Goal: Task Accomplishment & Management: Complete application form

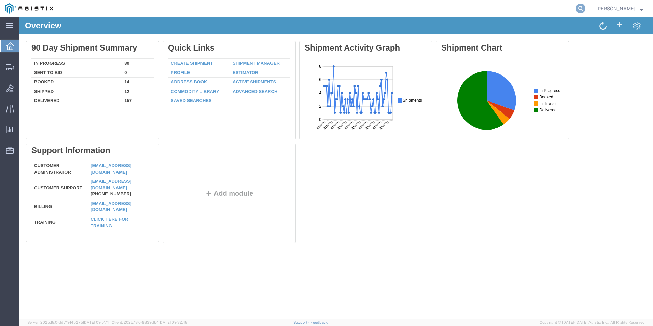
click at [579, 10] on icon at bounding box center [581, 9] width 10 height 10
type input "gdit-71260"
click at [582, 9] on icon at bounding box center [581, 9] width 10 height 10
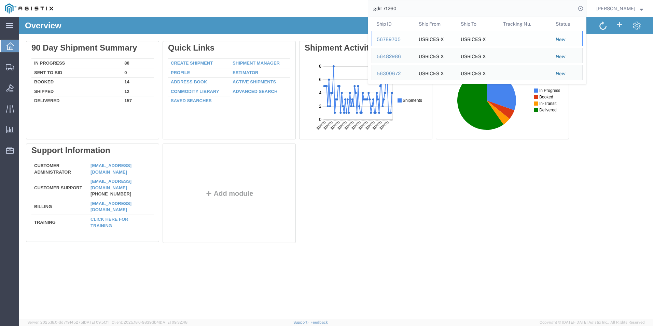
click at [385, 39] on div "56789705" at bounding box center [393, 39] width 32 height 7
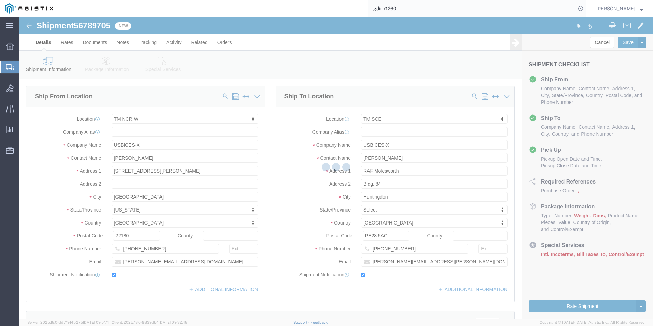
select select "69651"
select select "34240"
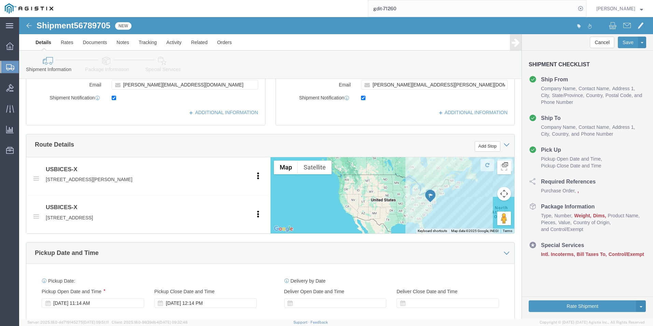
scroll to position [86, 0]
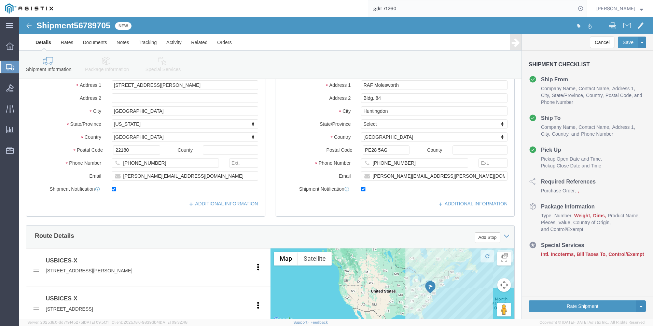
click icon
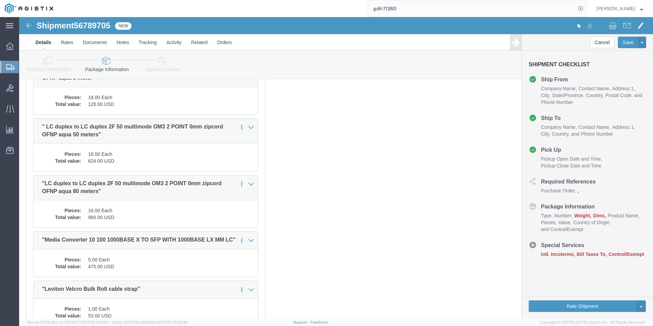
scroll to position [598, 0]
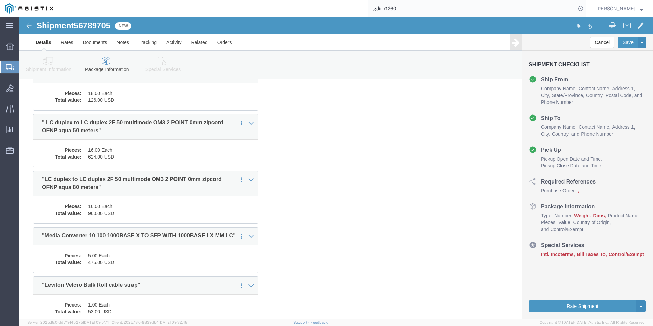
click at [484, 8] on input "gdit-71260" at bounding box center [472, 8] width 208 height 16
type input "gdit-51432"
click at [580, 5] on icon at bounding box center [581, 9] width 10 height 10
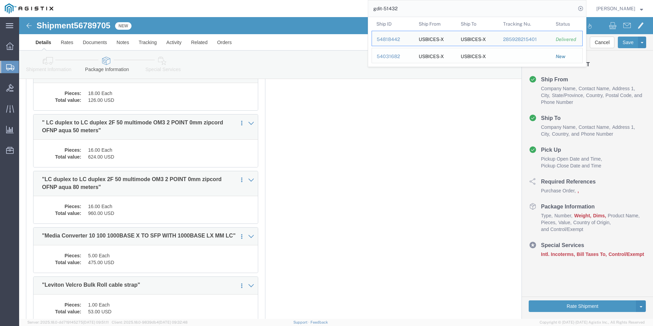
click at [387, 56] on div "54031682" at bounding box center [393, 56] width 32 height 7
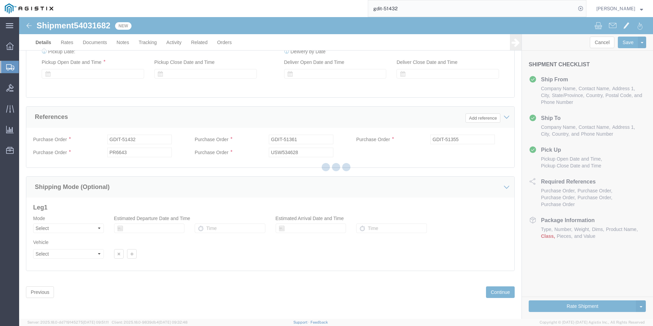
select select "34238"
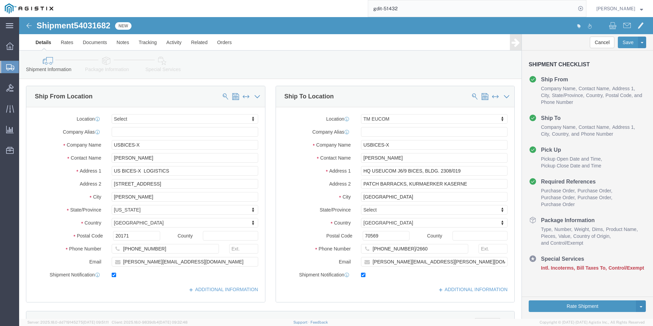
click icon
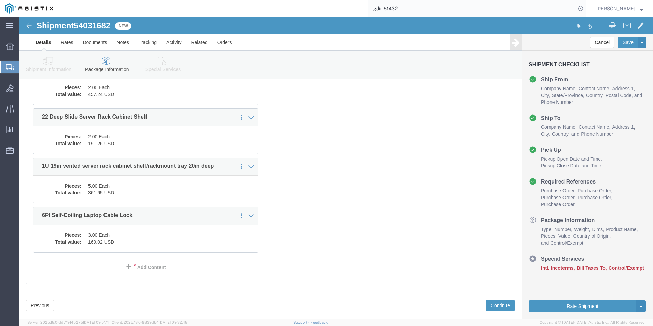
scroll to position [644, 0]
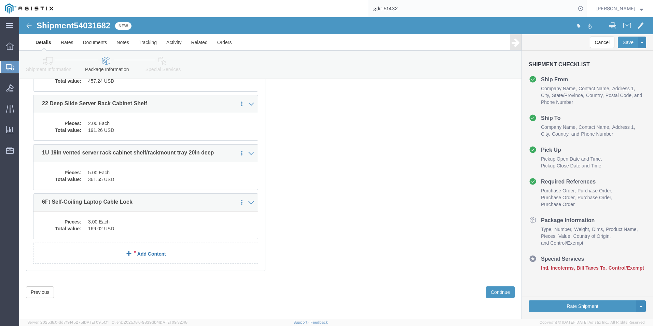
click link "Add Content"
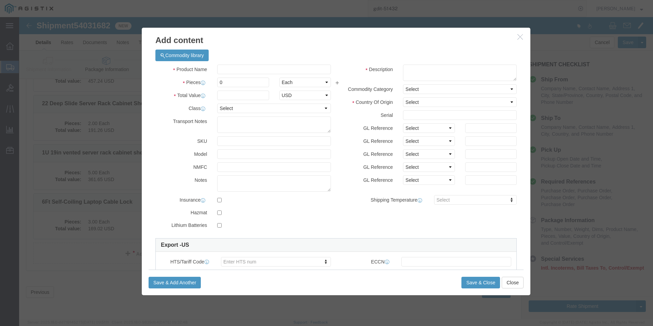
click button "button"
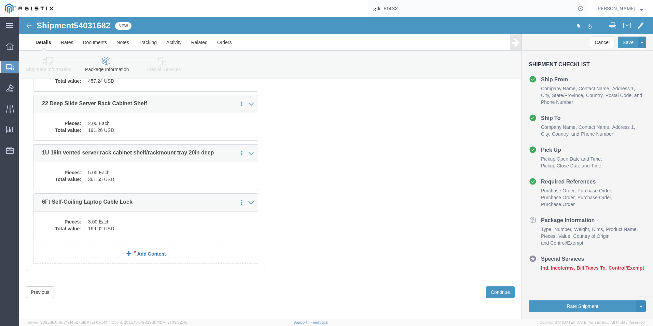
click link "Add Content"
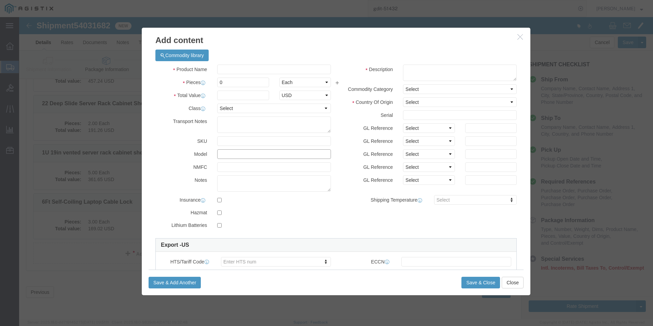
click input "text"
paste input "Retrieving data. Wait a few seconds and try to cut or copy again."
type input "R"
click input "text"
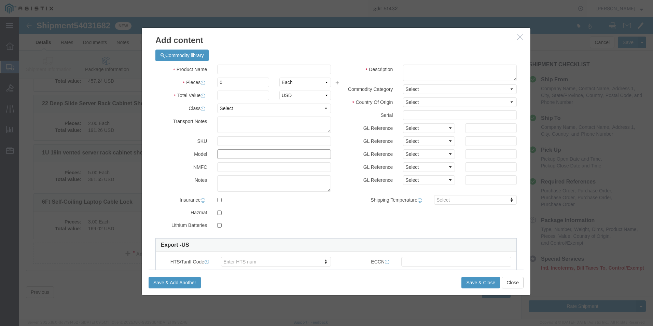
paste input "KG-250X and IPS-250X Brick Style 12VDC Power Supply"
click input "KG-250X and IPS-250X Brick Style 12VDC Power Supply"
type input "K"
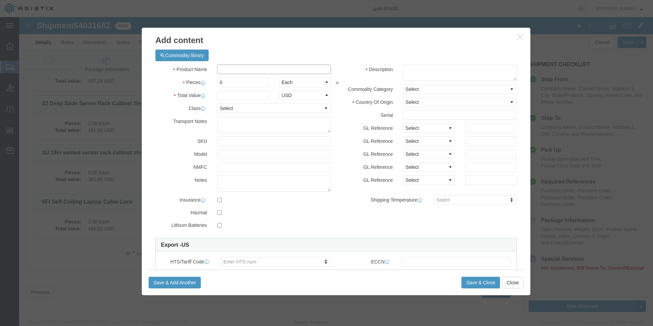
click input "text"
paste input "KG-250X and IPS-250X Brick Style 12VDC Power Supply"
type input "KG-250X and IPS-250X Brick Style 12VDC Power Supply"
click textarea
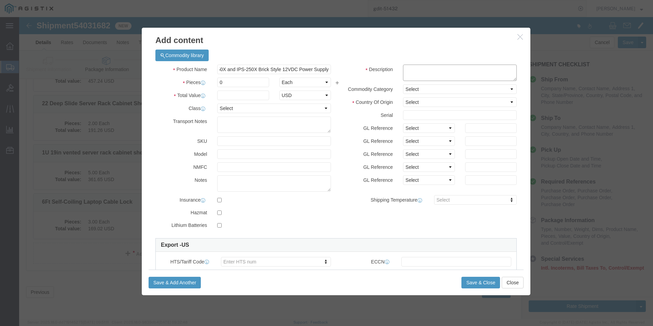
scroll to position [0, 0]
paste textarea "KG-250X and IPS-250X Brick Style 12VDC Power Supply"
type textarea "KG-250X and IPS-250X Brick Style 12VDC Power Supply"
click input "0"
type input "12"
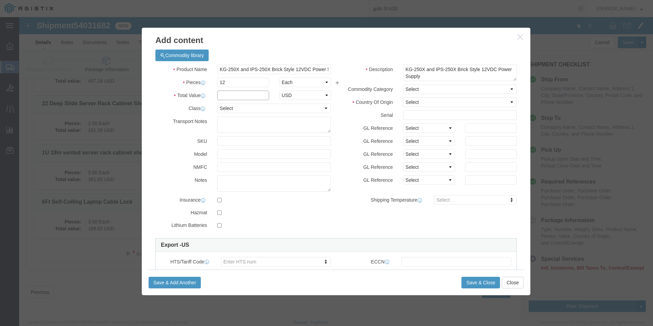
click input "text"
click select "Select 50 55 60 65 70 85 92.5 100 125 175 250 300 400"
select select "92.5"
click select "Select 50 55 60 65 70 85 92.5 100 125 175 250 300 400"
click input "text"
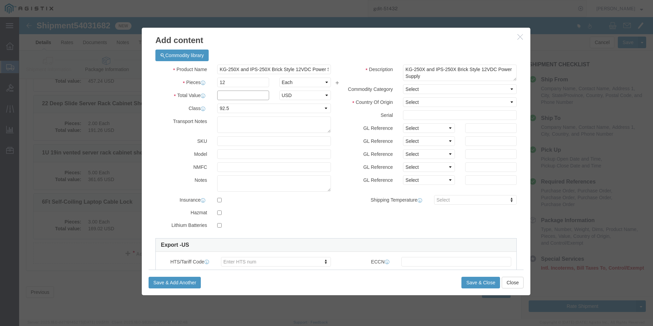
paste input "KG-250X and IPS-250X Brick Style 12VDC Power Supply"
click input "KG-250X and IPS-250X Brick Style 12VDC Power Supply"
type input "K"
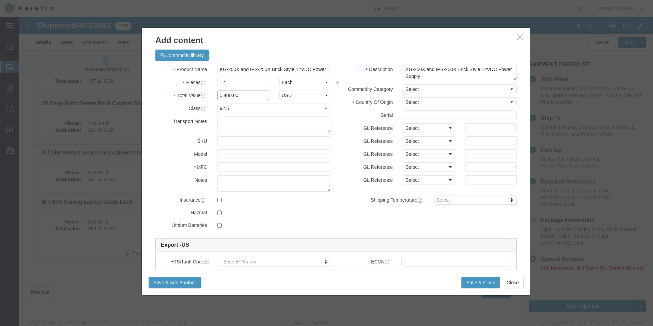
type input "5,400.00"
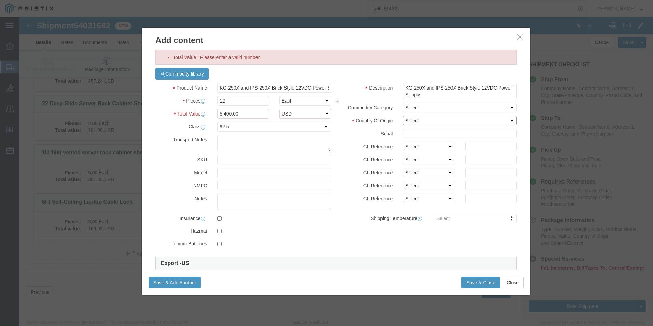
click div "Description KG-250X and IPS-250X Brick Style 12VDC Power Supply Commodity Categ…"
select select "US"
click select "Select [GEOGRAPHIC_DATA] [GEOGRAPHIC_DATA] [GEOGRAPHIC_DATA] [GEOGRAPHIC_DATA] …"
click icon "button"
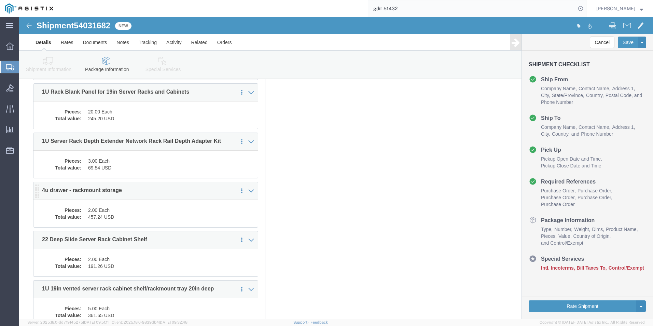
scroll to position [644, 0]
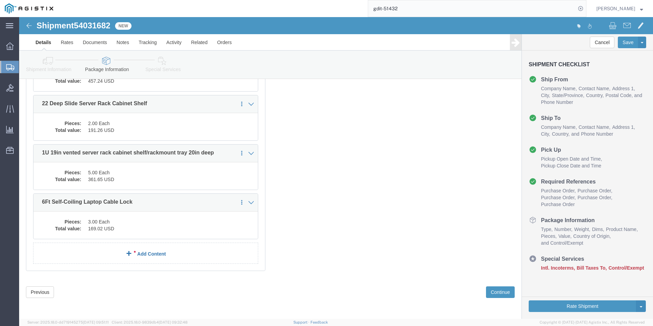
click link "Add Content"
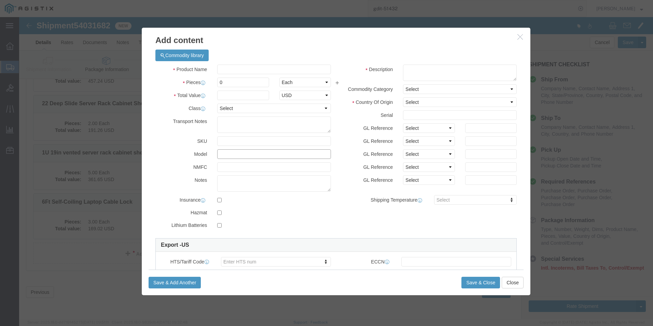
click input "text"
paste input "1113773"
type input "1113773"
click select "Select 50 55 60 65 70 85 92.5 100 125 175 250 300 400"
select select "92.5"
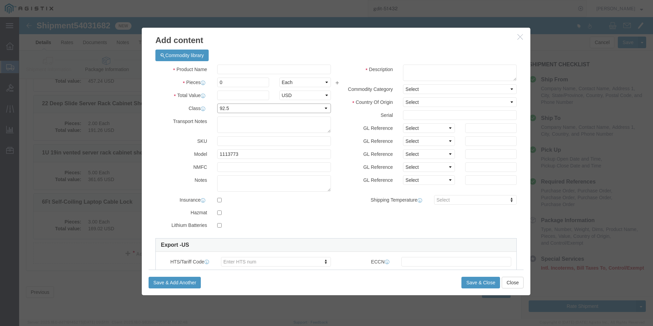
click select "Select 50 55 60 65 70 85 92.5 100 125 175 250 300 400"
click input "0"
type input "12"
click input "text"
click select "Select [GEOGRAPHIC_DATA] [GEOGRAPHIC_DATA] [GEOGRAPHIC_DATA] [GEOGRAPHIC_DATA] …"
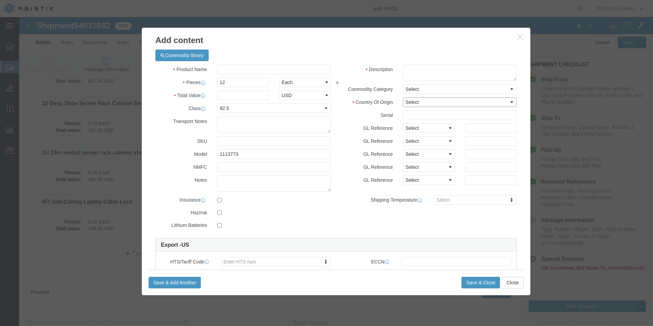
select select "US"
click select "Select [GEOGRAPHIC_DATA] [GEOGRAPHIC_DATA] [GEOGRAPHIC_DATA] [GEOGRAPHIC_DATA] …"
click input "text"
type input "5,400.00"
click textarea
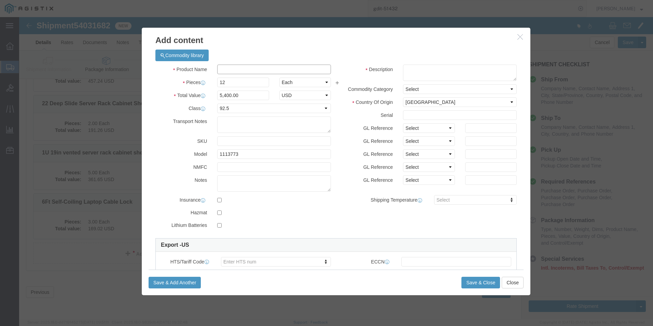
click input "text"
